Goal: Task Accomplishment & Management: Use online tool/utility

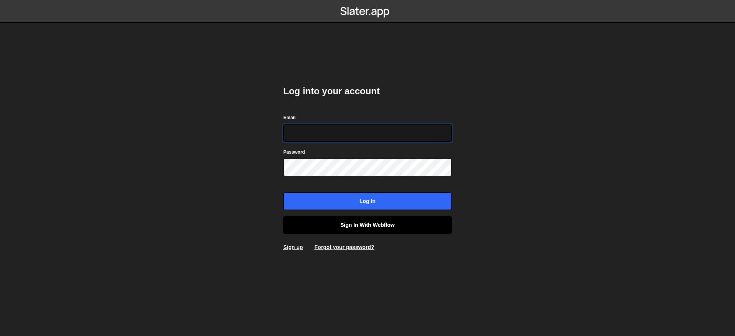
type input "[EMAIL_ADDRESS][DOMAIN_NAME]"
click at [365, 227] on link "Sign in with Webflow" at bounding box center [367, 225] width 168 height 18
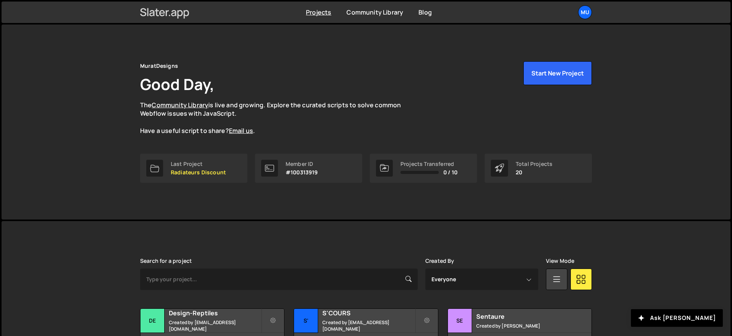
scroll to position [253, 0]
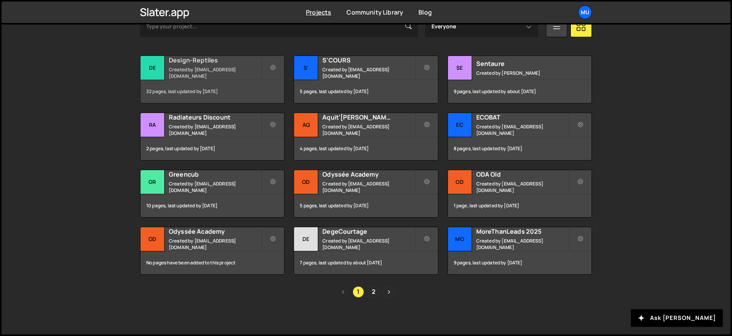
click at [206, 64] on h2 "Design-Reptiles" at bounding box center [215, 60] width 92 height 8
click at [199, 184] on small "Created by muratdesigns1@gmail.com" at bounding box center [215, 186] width 92 height 13
click at [340, 64] on h2 "S'COURS" at bounding box center [368, 60] width 92 height 8
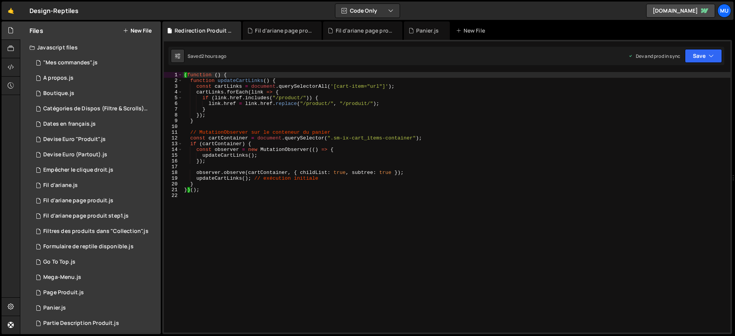
scroll to position [158, 0]
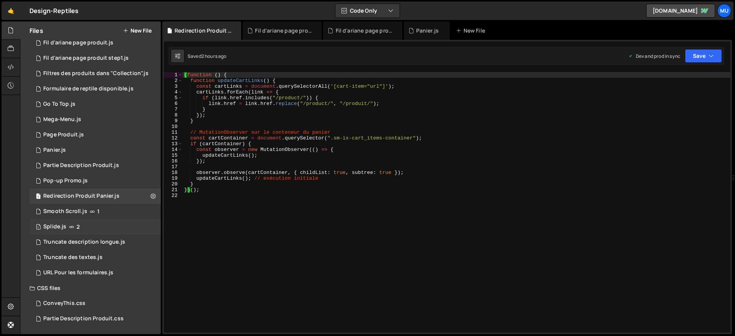
click at [74, 231] on div "1 Splide.js 2" at bounding box center [94, 226] width 131 height 15
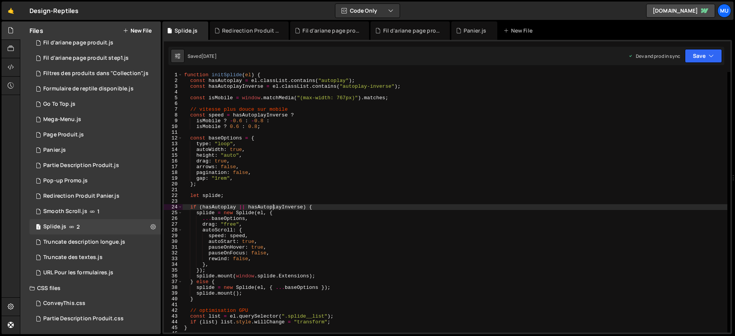
click at [272, 204] on div "function initSplide ( el ) { const hasAutoplay = el . classList . contains ( "a…" at bounding box center [455, 208] width 545 height 272
type textarea "});"
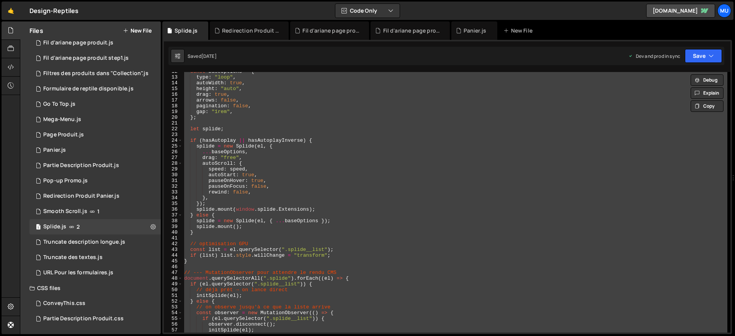
scroll to position [67, 0]
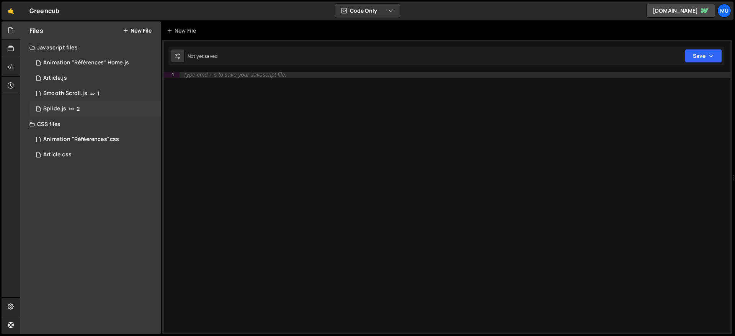
click at [65, 114] on div "1 Splide.js 2" at bounding box center [94, 108] width 131 height 15
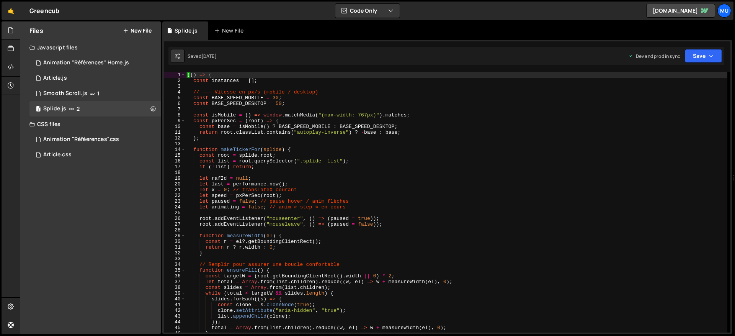
click at [273, 205] on div "(( ) => { const instances = [ ] ; // ——— Vitesse en px/s (mobile / desktop) con…" at bounding box center [457, 208] width 542 height 272
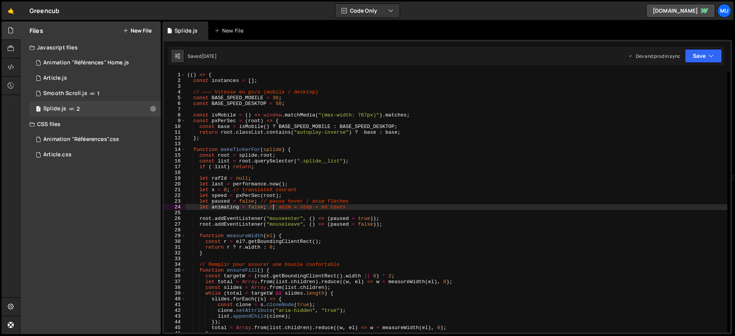
type textarea "})();"
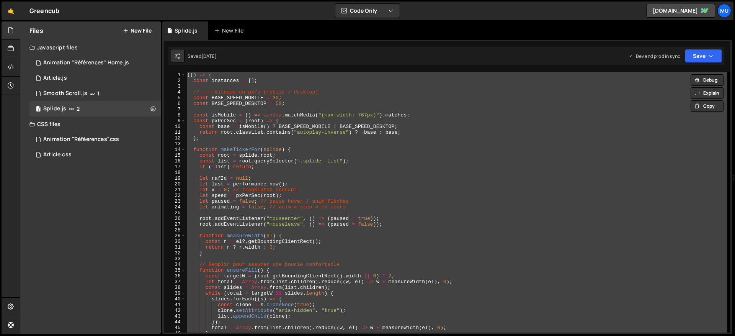
paste textarea
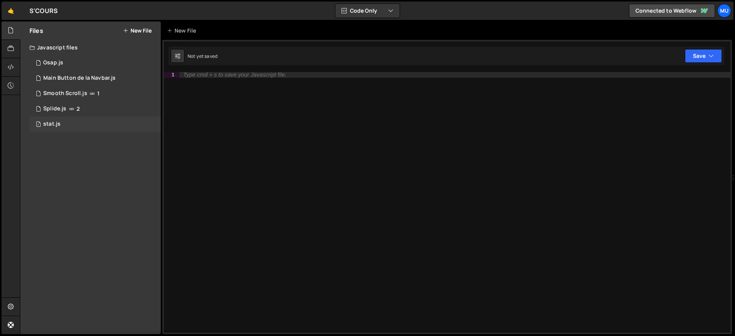
click at [62, 117] on div "1 stat.js 0" at bounding box center [94, 123] width 131 height 15
click at [69, 111] on icon at bounding box center [71, 109] width 5 height 6
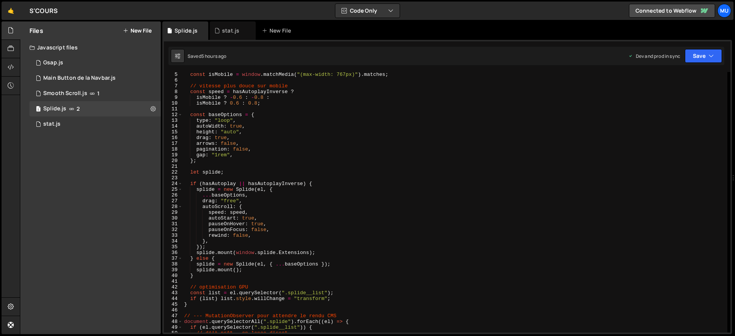
scroll to position [229, 0]
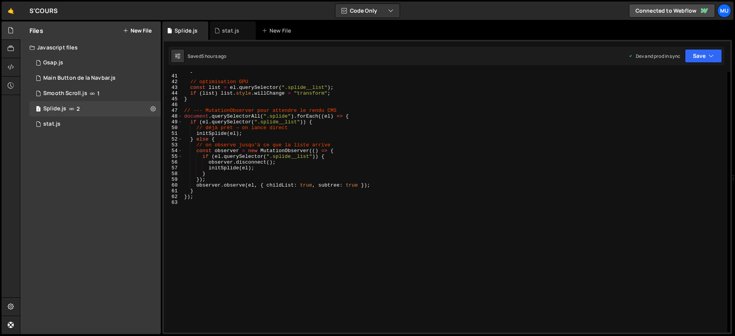
click at [270, 190] on div "} // optimisation GPU const list = el . querySelector ( ".splide__list" ) ; if …" at bounding box center [455, 203] width 545 height 272
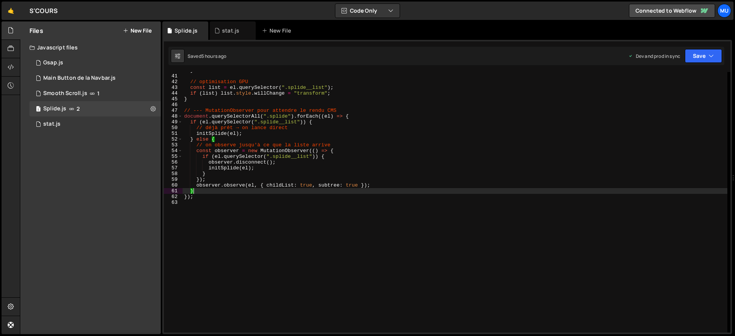
type textarea "});"
